Goal: Find contact information

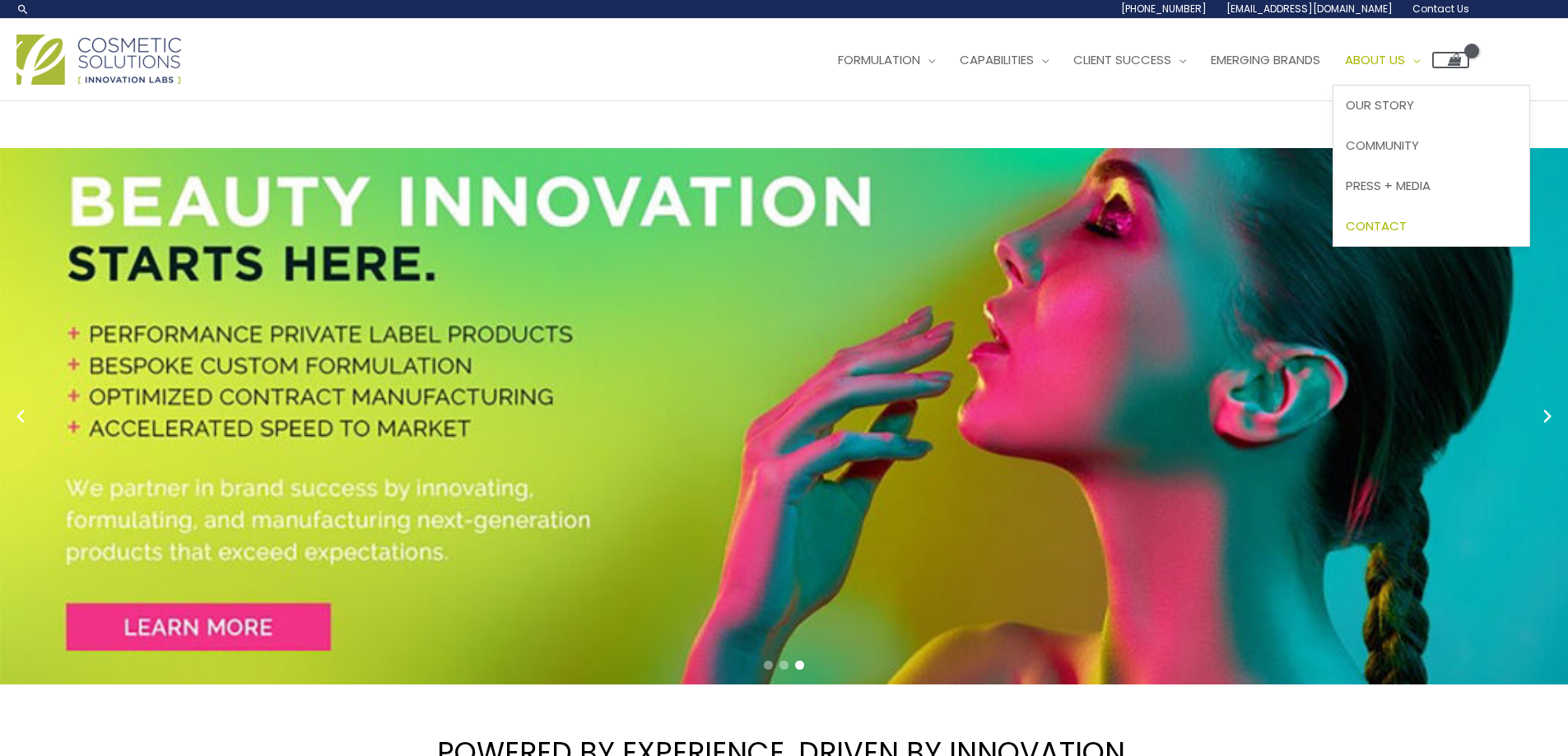
click at [1406, 222] on span "Contact" at bounding box center [1376, 226] width 61 height 17
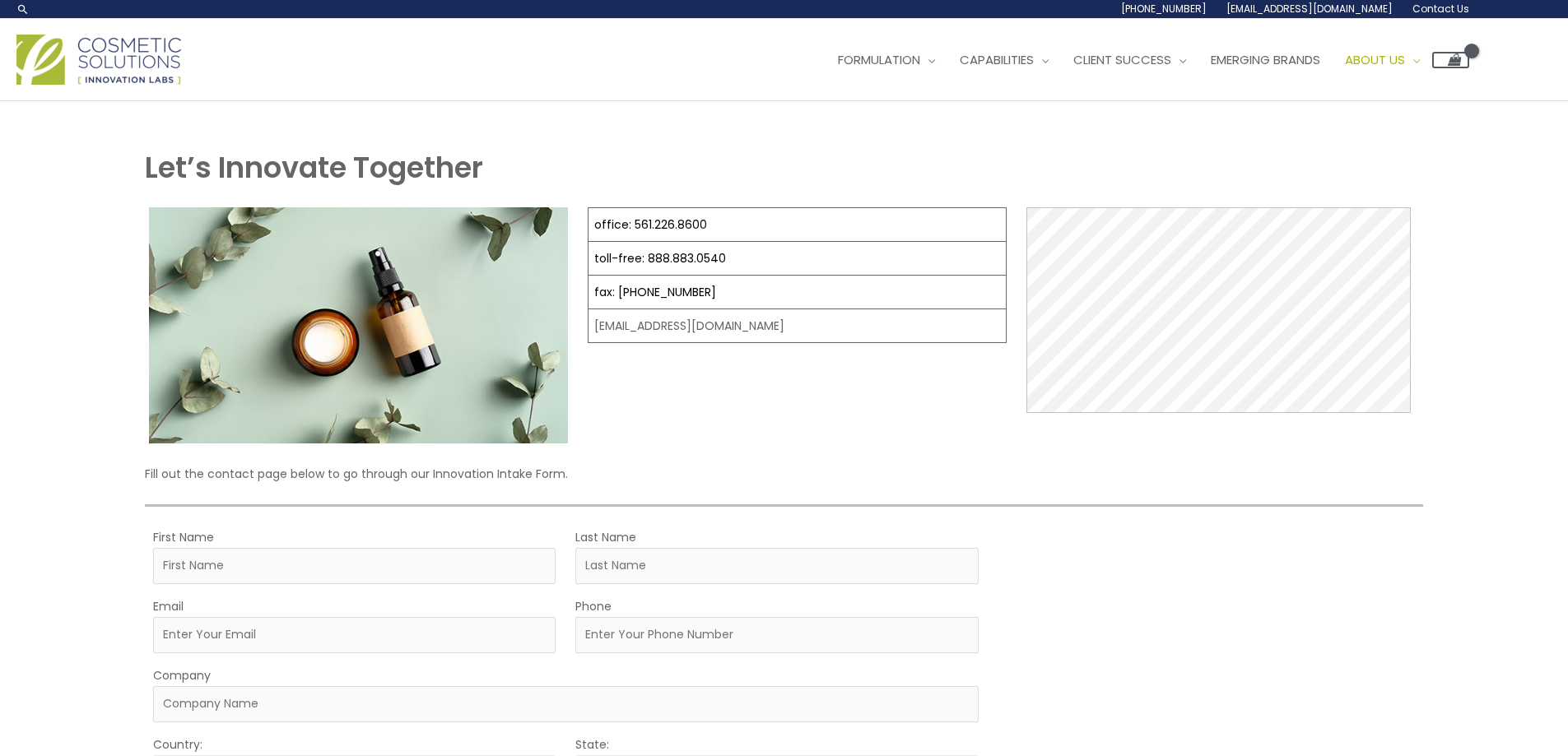
click at [119, 56] on img at bounding box center [98, 59] width 164 height 50
